Goal: Check status: Check status

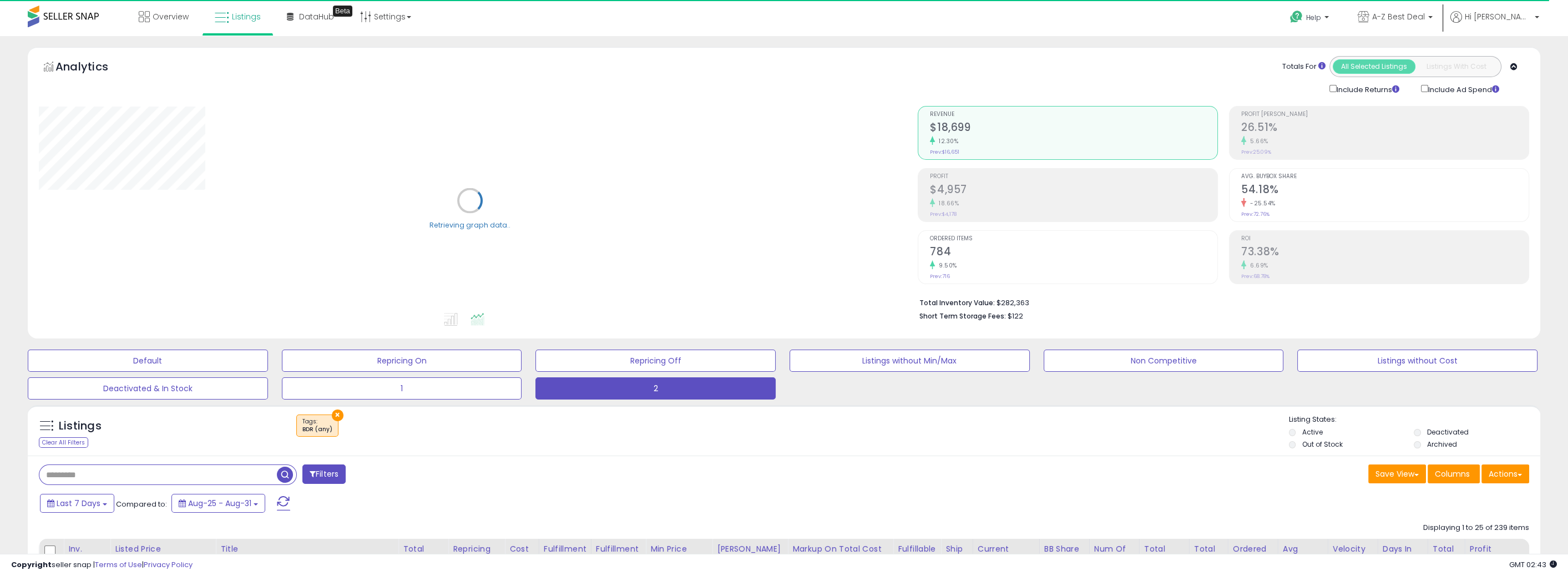
click at [993, 210] on div "Profit $4,957 18.66% Prev: $4,178" at bounding box center [1074, 194] width 288 height 50
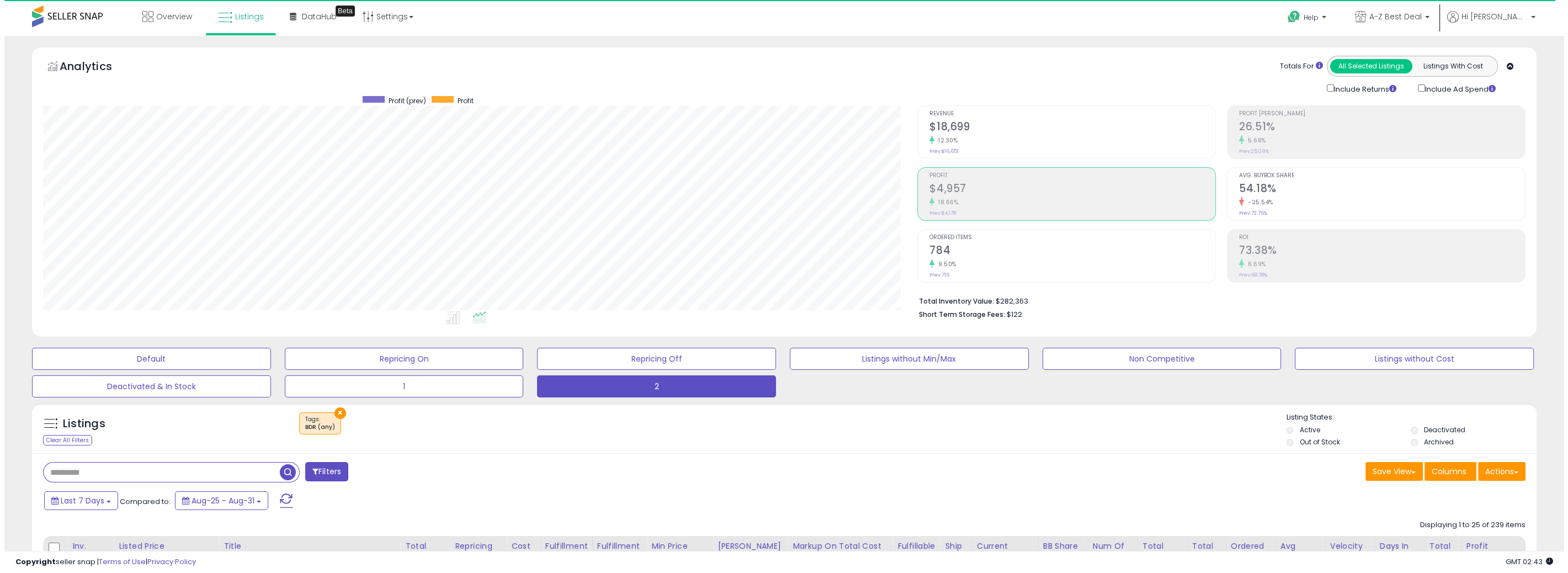
scroll to position [226, 874]
click at [1010, 199] on div "18.66%" at bounding box center [1068, 202] width 286 height 10
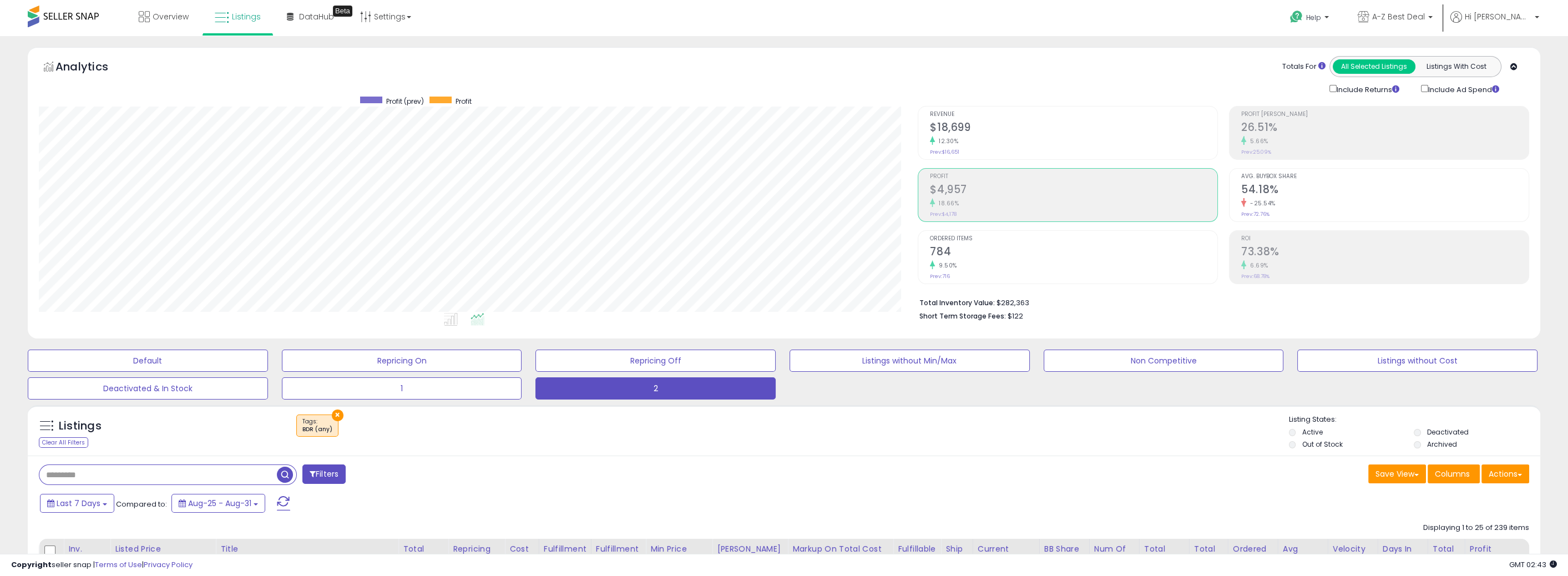
click at [1014, 212] on div "Profit $4,957 18.66% Prev: $4,178" at bounding box center [1074, 194] width 288 height 50
click at [977, 134] on h2 "$18,699" at bounding box center [1074, 129] width 288 height 15
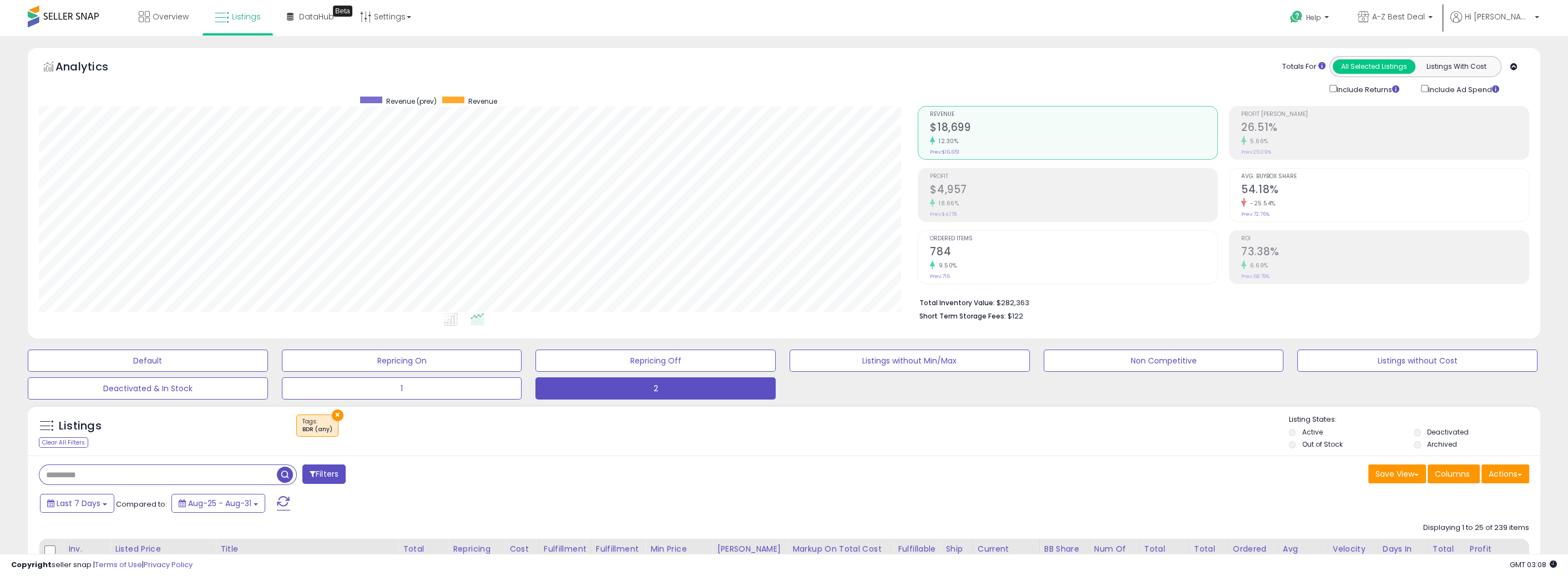
click at [965, 200] on div "18.66%" at bounding box center [1074, 203] width 288 height 10
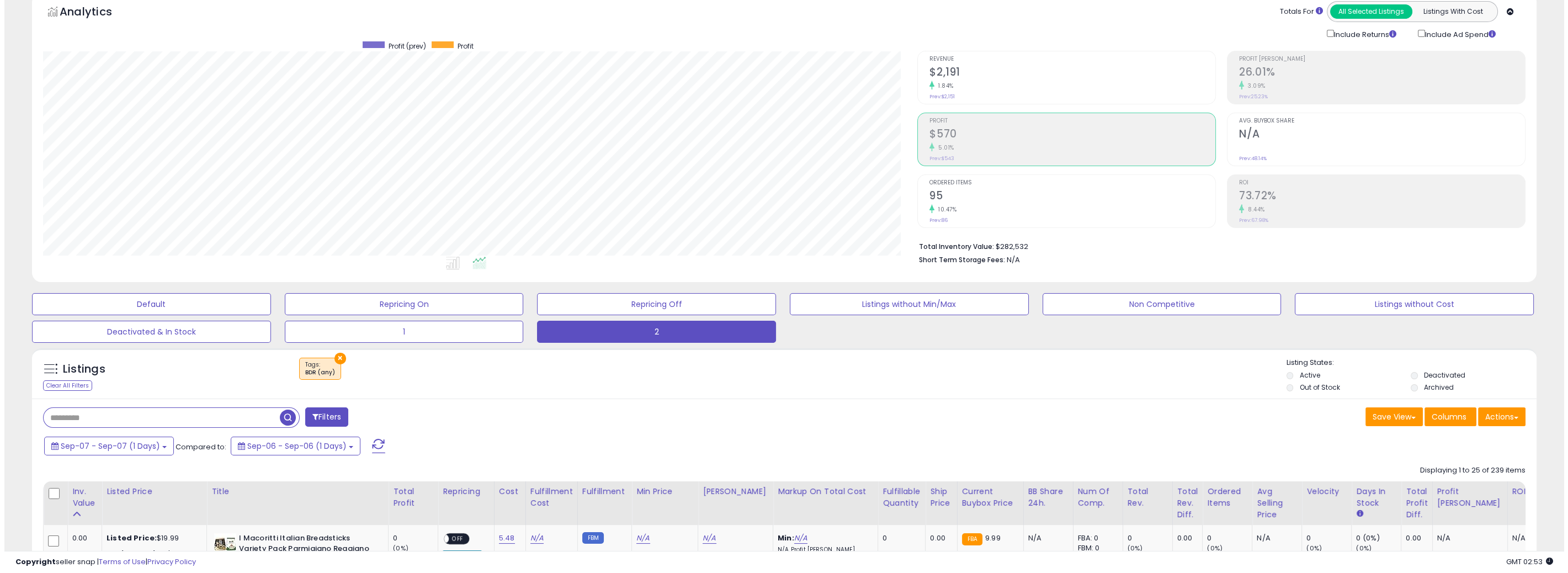
scroll to position [226, 874]
click at [1027, 149] on div "5.01%" at bounding box center [1068, 147] width 286 height 10
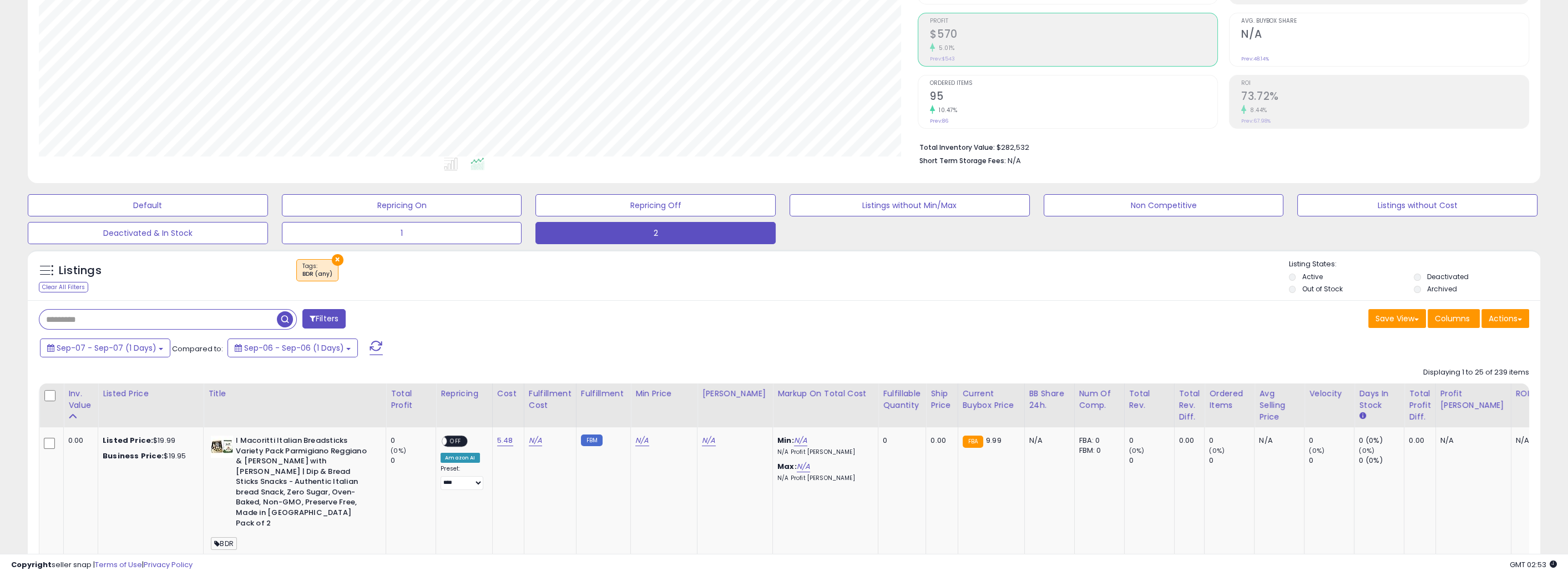
scroll to position [166, 0]
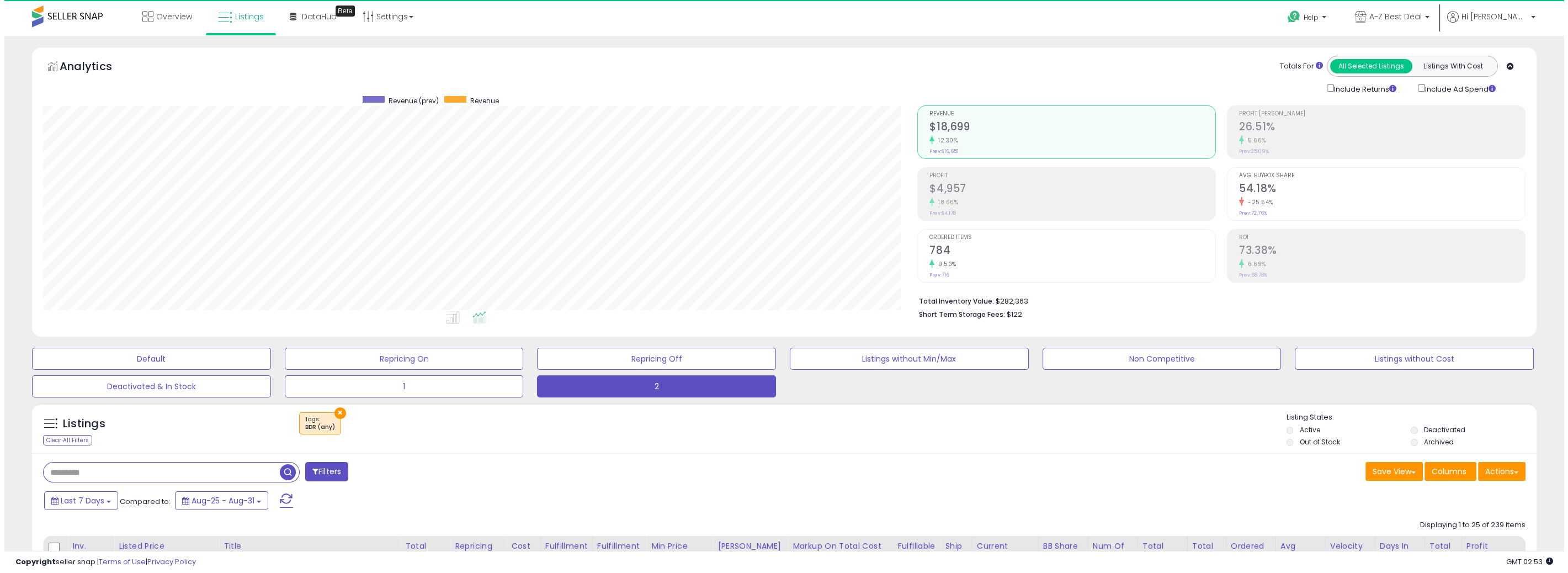
scroll to position [226, 874]
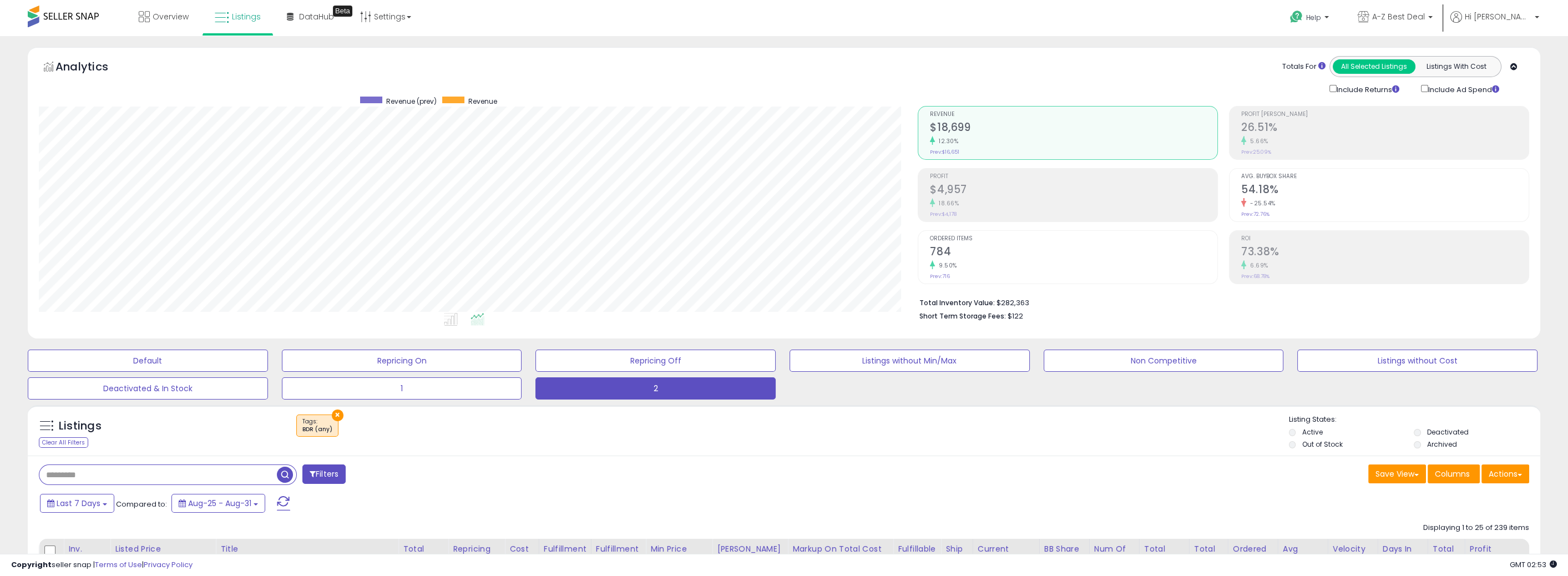
click at [957, 185] on h2 "$4,957" at bounding box center [1074, 190] width 288 height 15
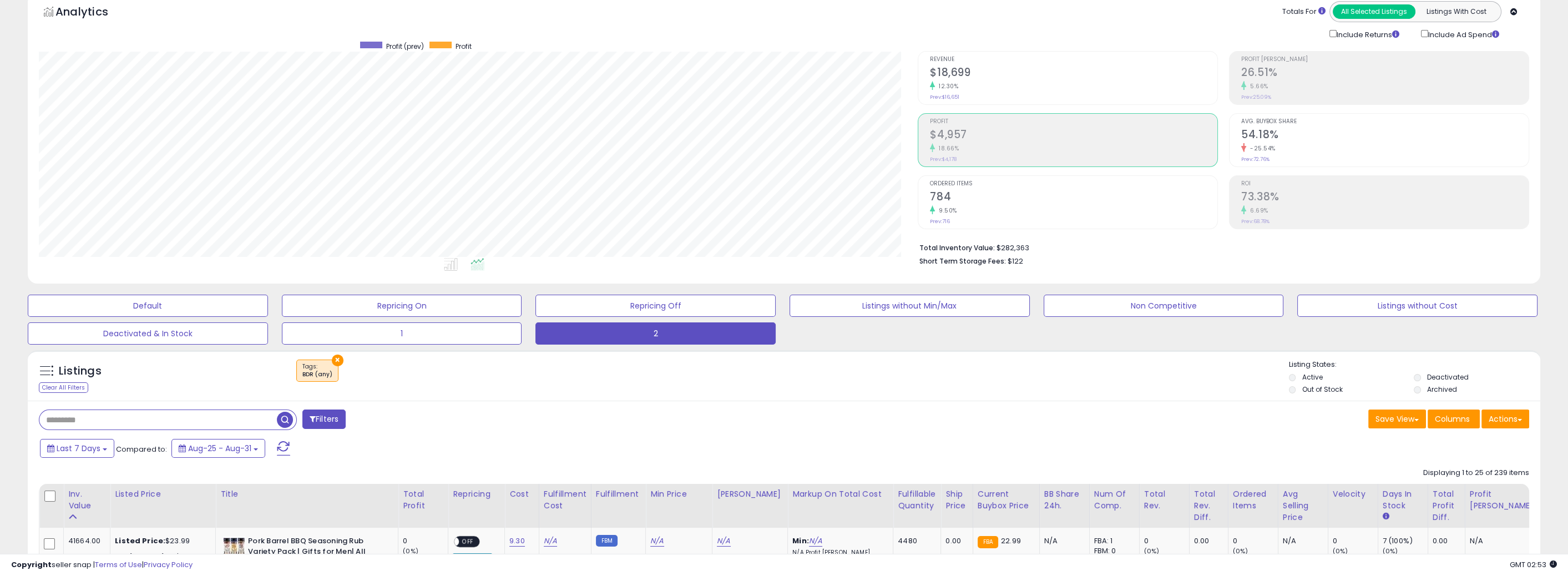
scroll to position [277, 0]
